Goal: Transaction & Acquisition: Purchase product/service

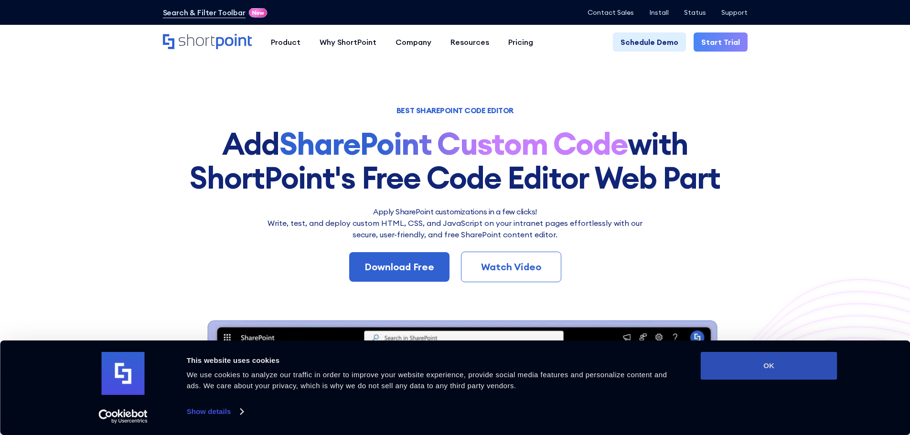
click at [736, 367] on button "OK" at bounding box center [769, 366] width 137 height 28
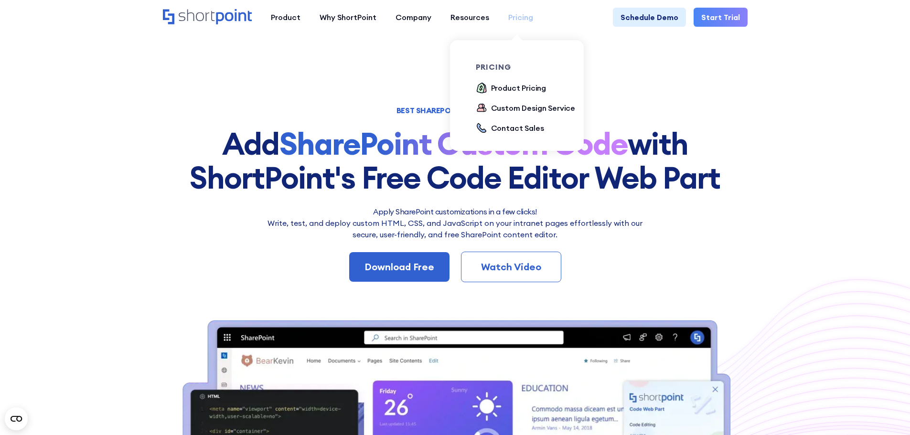
click at [509, 21] on div "Pricing" at bounding box center [520, 16] width 25 height 11
click at [505, 87] on div "Product Pricing" at bounding box center [518, 87] width 55 height 11
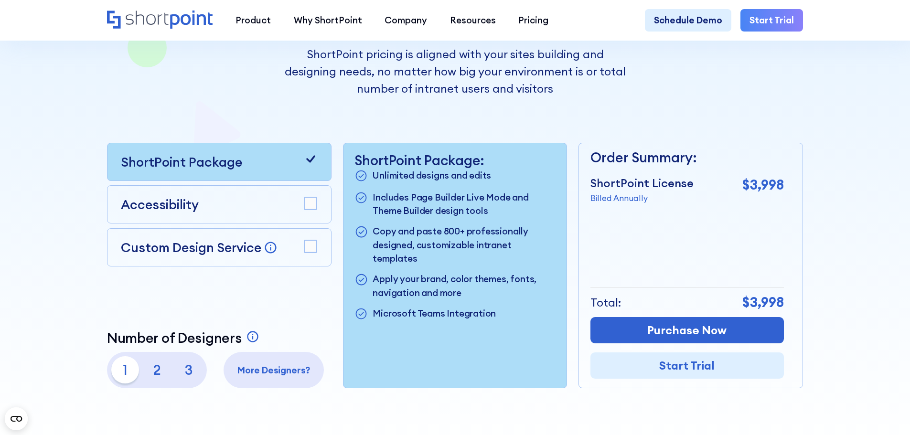
scroll to position [239, 0]
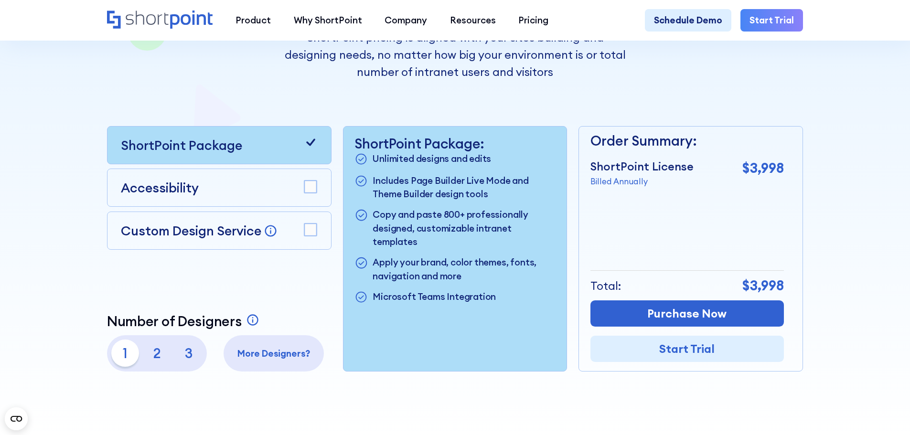
click at [316, 193] on div "Accessibility" at bounding box center [219, 188] width 224 height 38
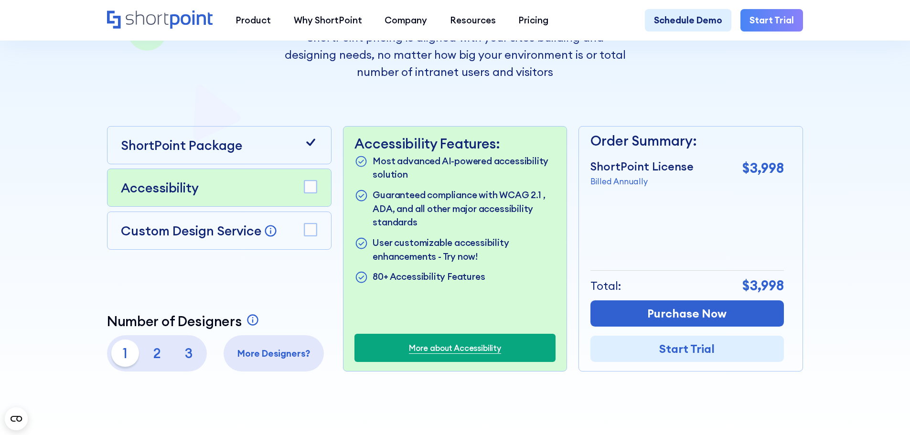
click at [310, 234] on rect at bounding box center [310, 230] width 12 height 12
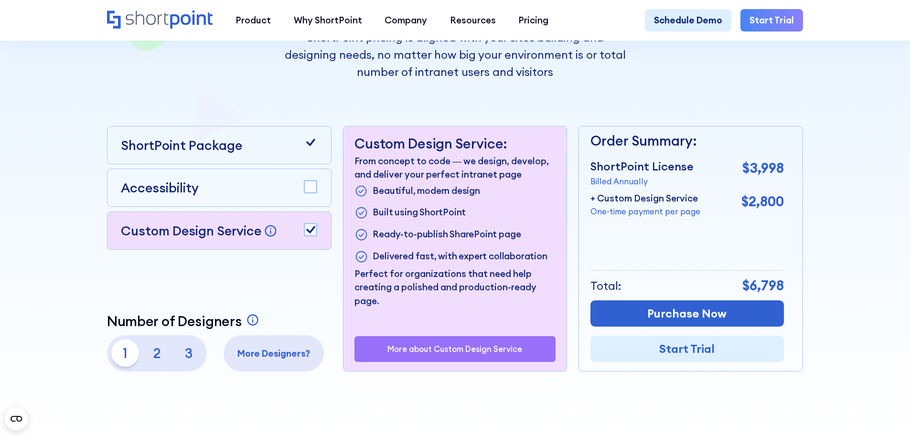
click at [312, 195] on div at bounding box center [311, 187] width 14 height 15
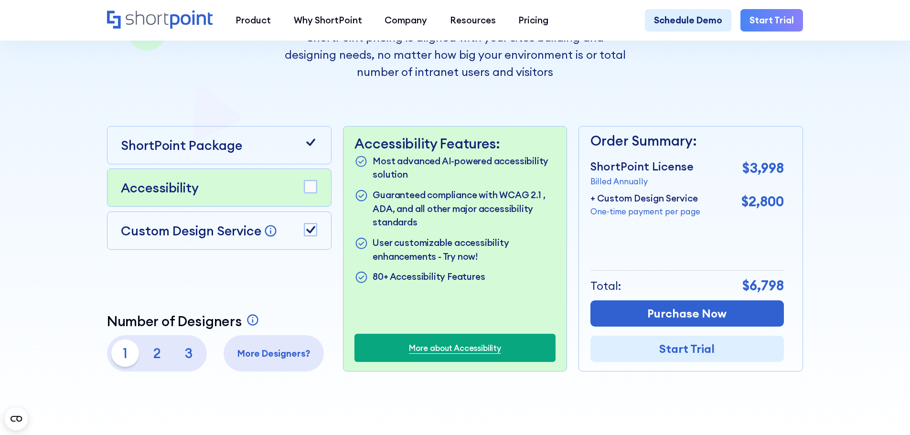
click at [310, 189] on rect at bounding box center [310, 187] width 12 height 12
click at [263, 359] on p "More Designers?" at bounding box center [273, 354] width 91 height 14
